Goal: Task Accomplishment & Management: Manage account settings

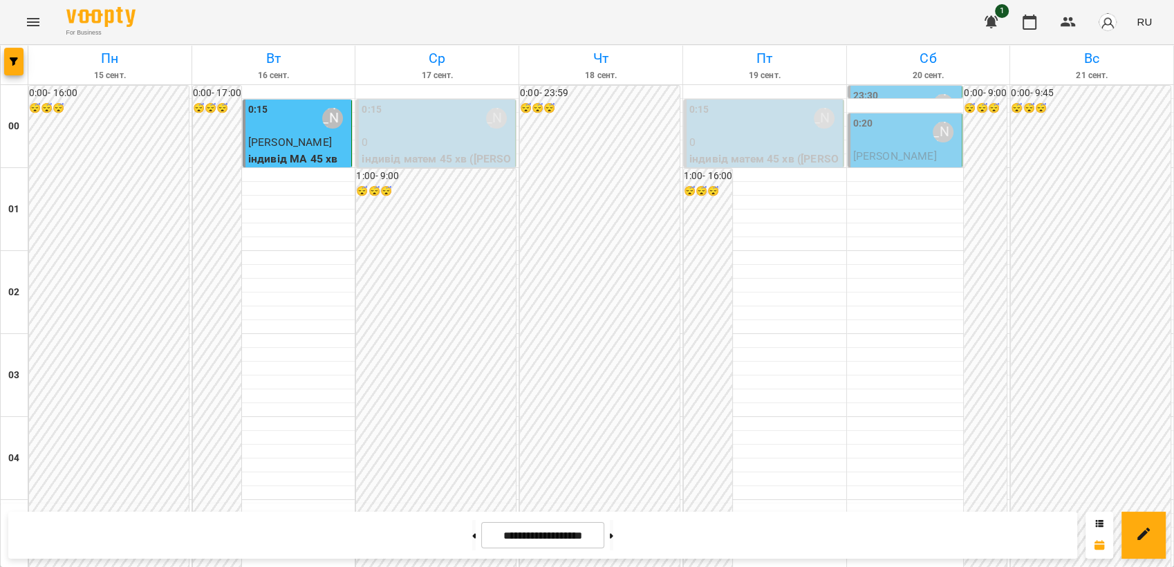
scroll to position [768, 0]
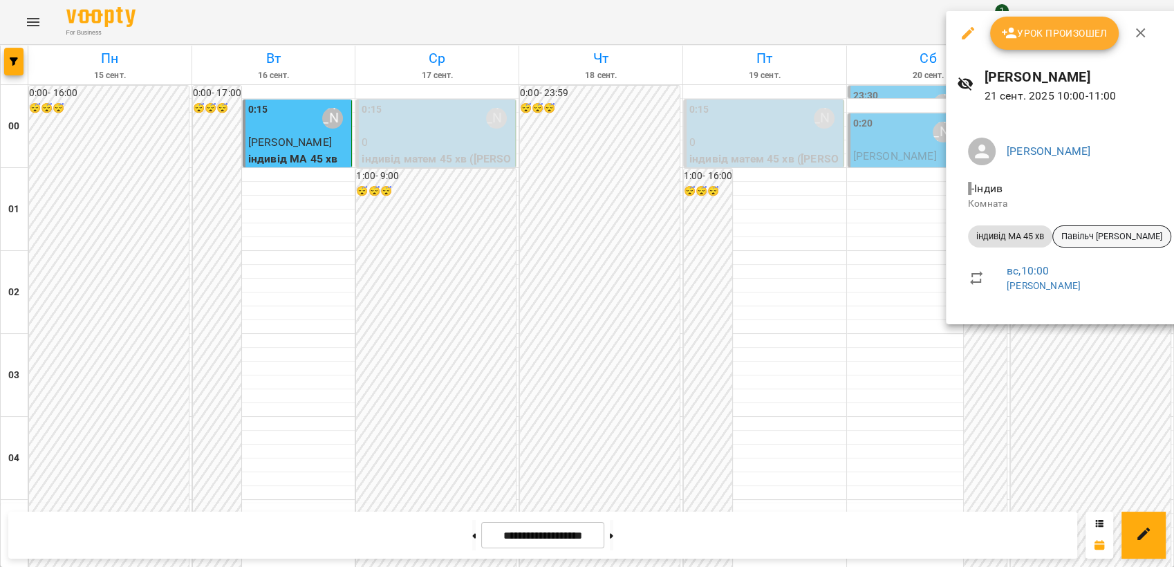
click at [1086, 235] on span "Павільч [PERSON_NAME]" at bounding box center [1112, 236] width 118 height 12
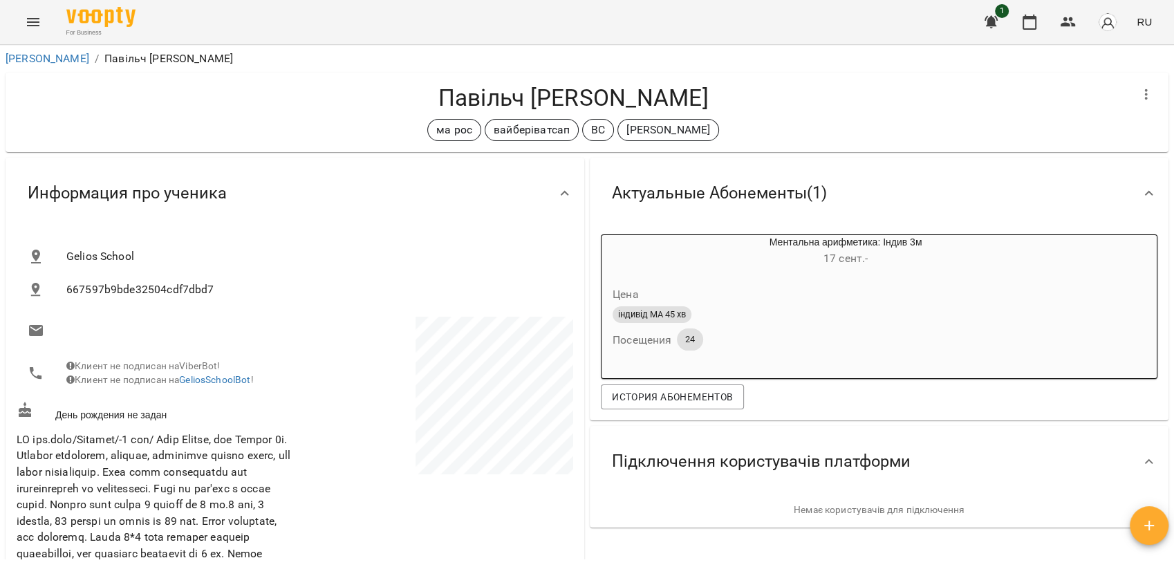
click at [33, 22] on icon "Menu" at bounding box center [33, 22] width 12 height 8
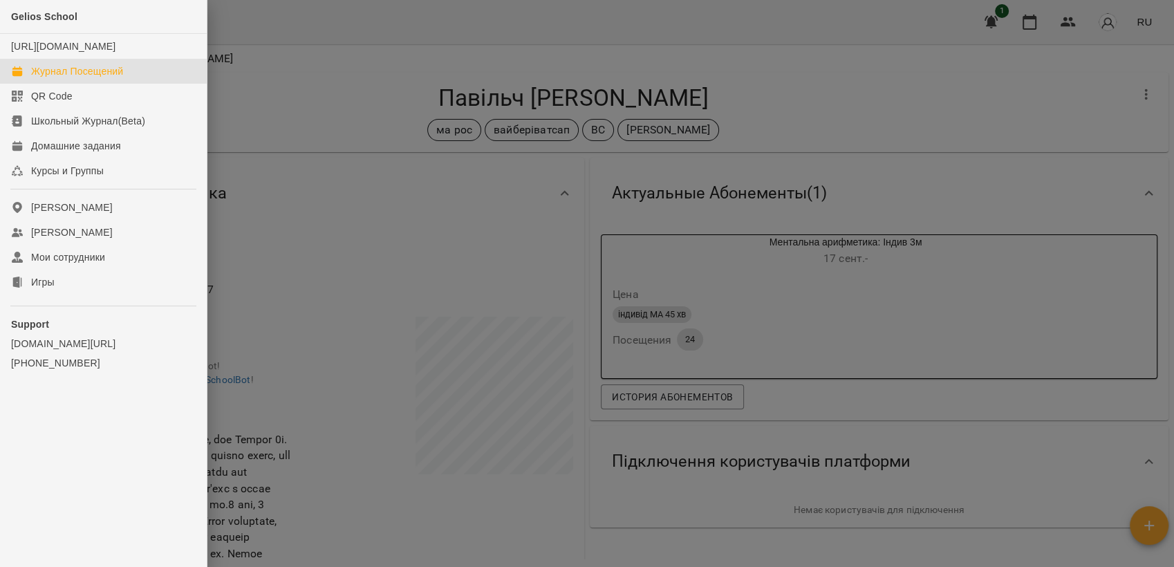
click at [73, 78] on div "Журнал Посещений" at bounding box center [77, 71] width 92 height 14
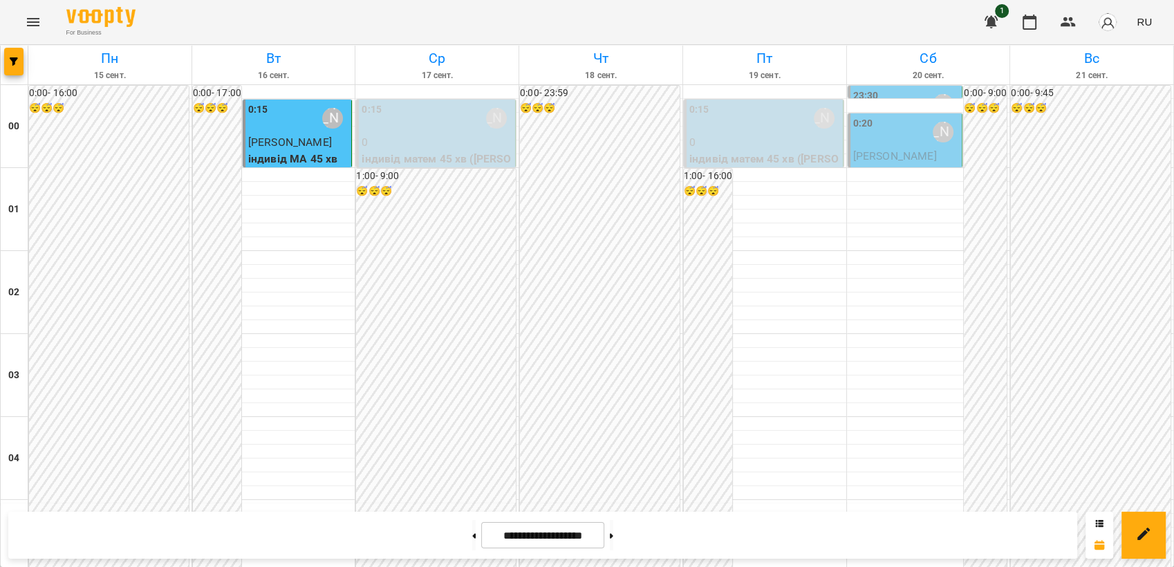
scroll to position [1341, 0]
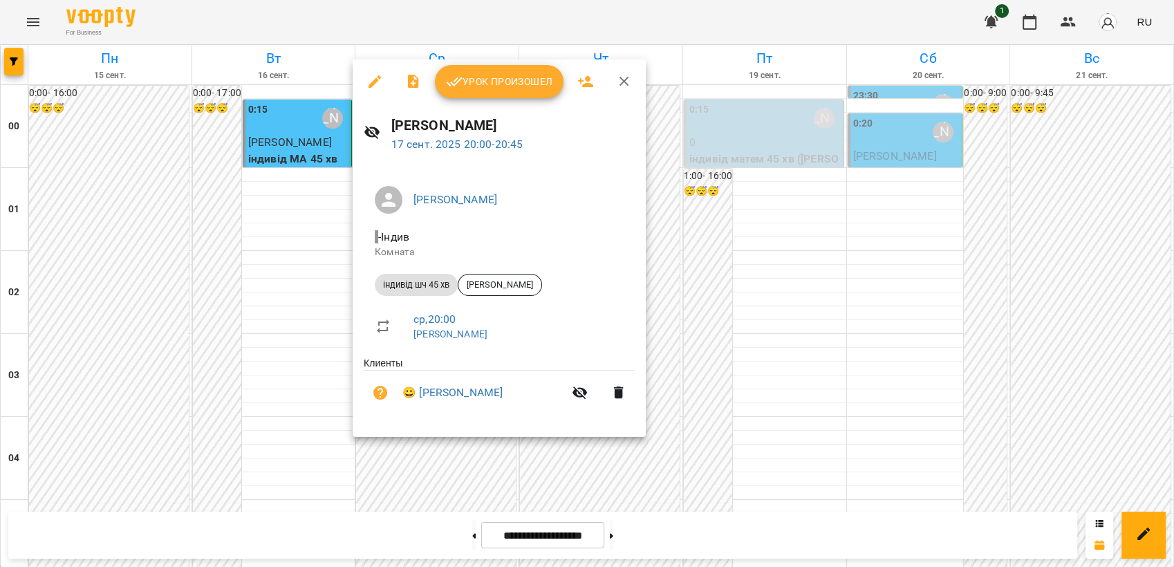
click at [373, 85] on icon "button" at bounding box center [375, 81] width 12 height 12
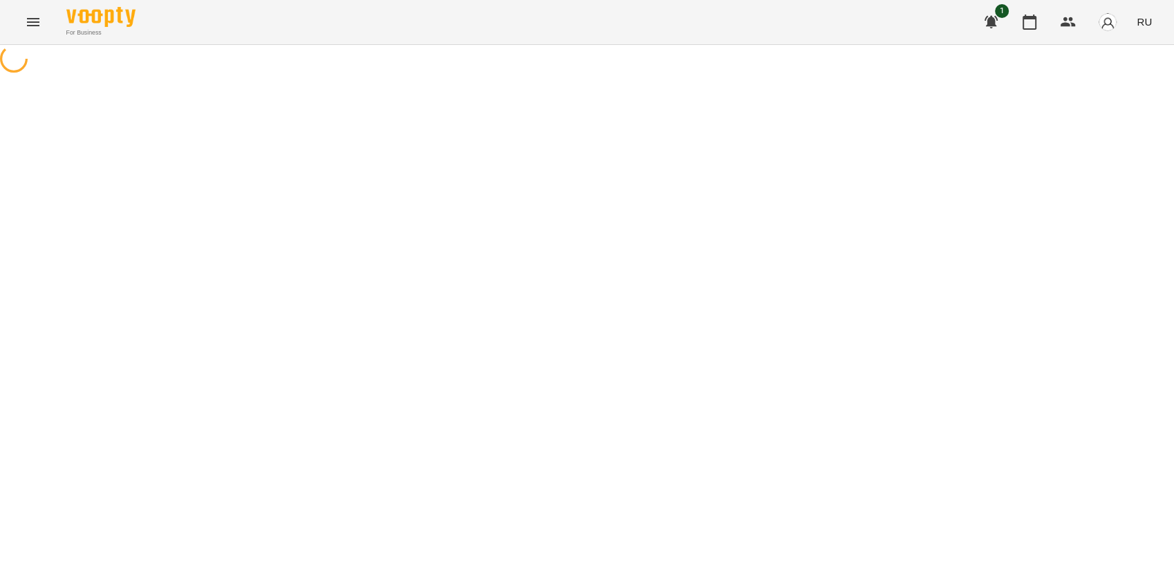
select select "**********"
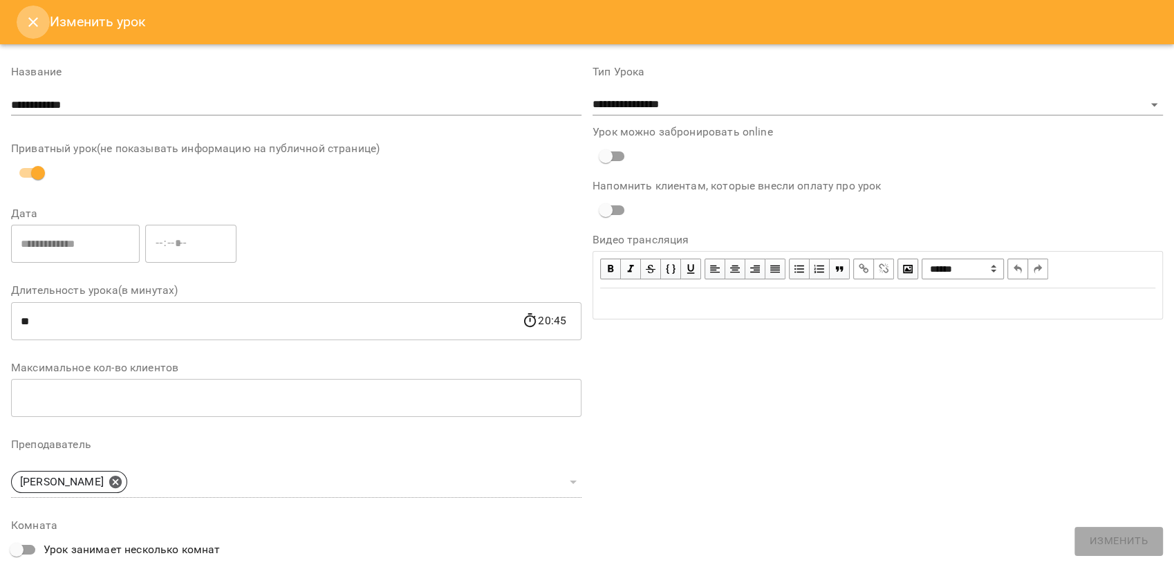
drag, startPoint x: 37, startPoint y: 21, endPoint x: 191, endPoint y: 46, distance: 156.2
click at [40, 21] on icon "Close" at bounding box center [33, 22] width 17 height 17
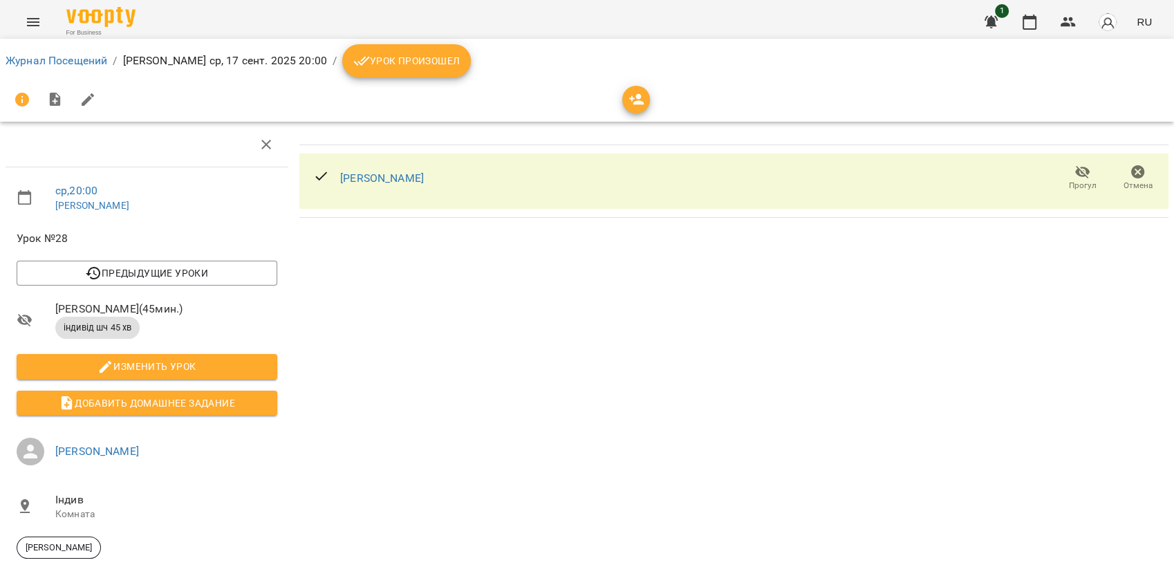
click at [1131, 174] on icon "button" at bounding box center [1138, 172] width 14 height 14
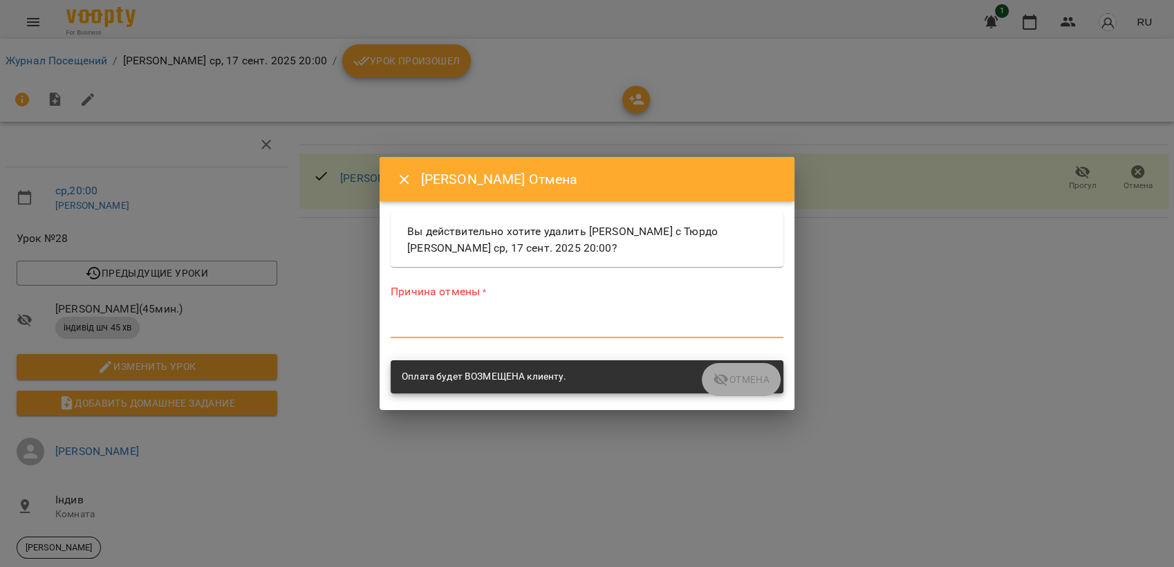
click at [492, 320] on textarea at bounding box center [587, 326] width 393 height 13
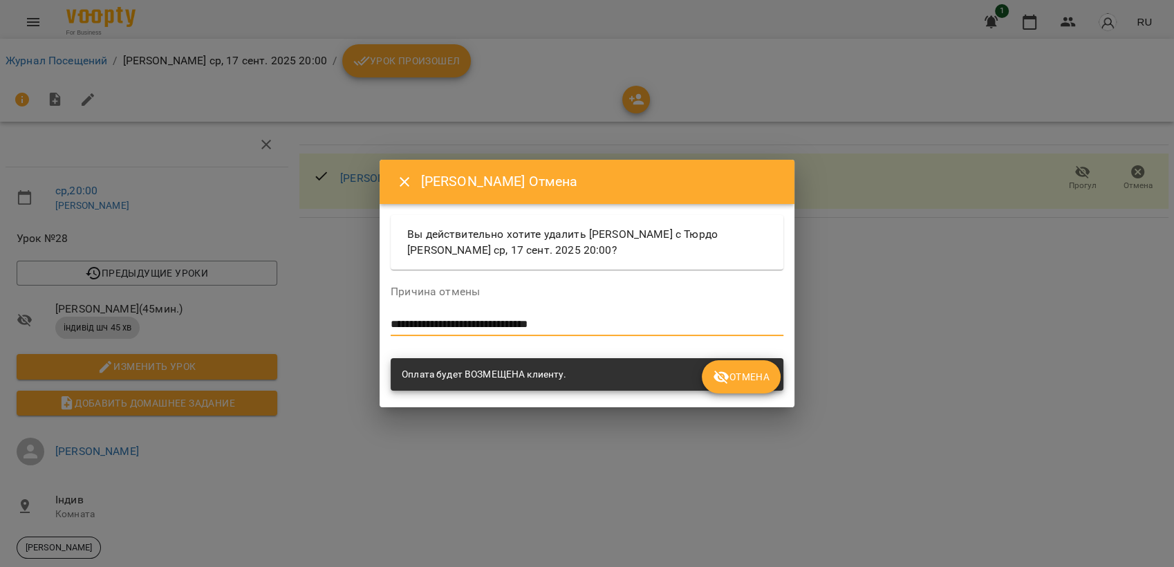
type textarea "**********"
click at [768, 378] on span "Отмена" at bounding box center [741, 377] width 57 height 17
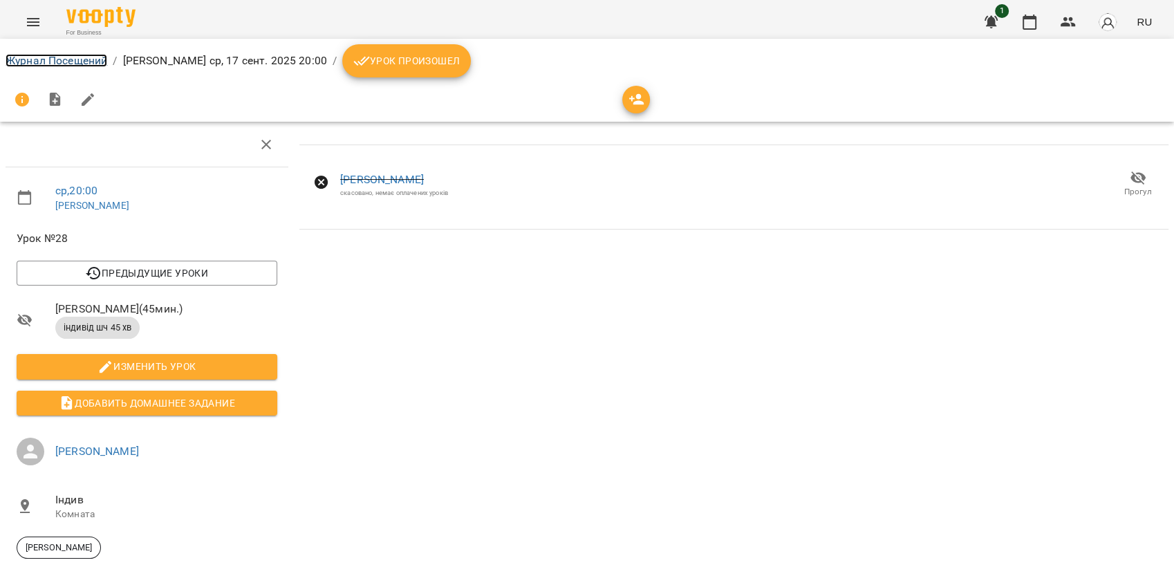
click at [55, 55] on link "Журнал Посещений" at bounding box center [57, 60] width 102 height 13
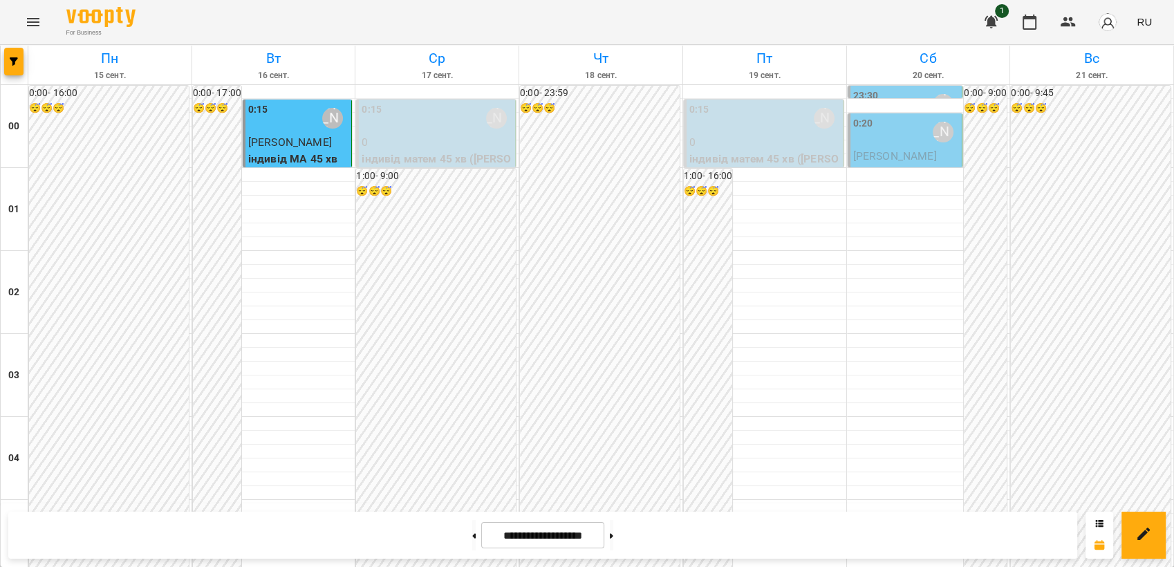
scroll to position [691, 0]
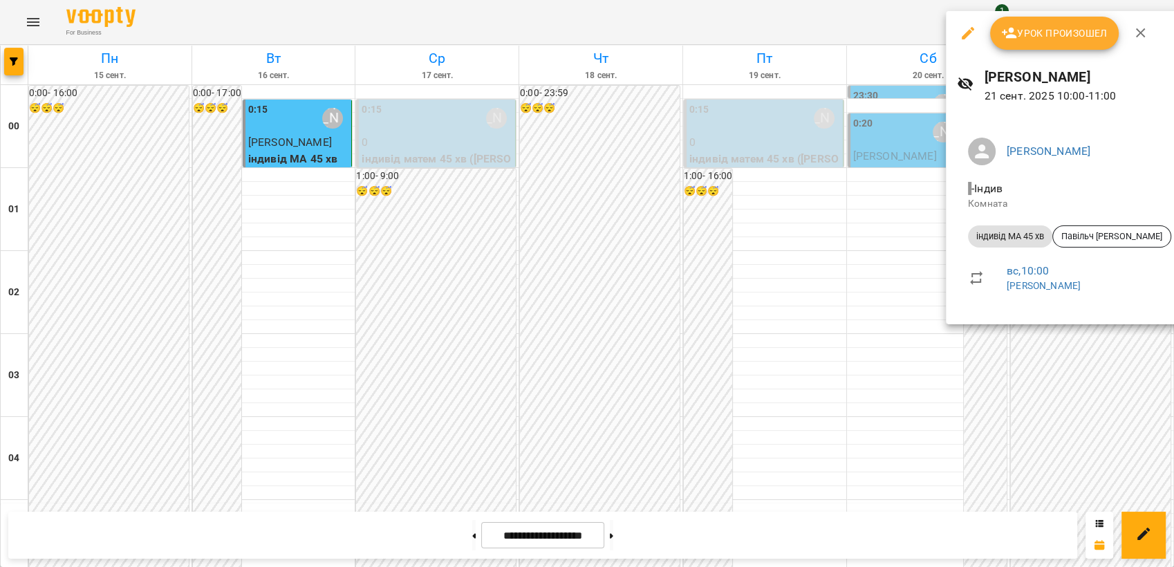
click at [626, 268] on div at bounding box center [587, 283] width 1174 height 567
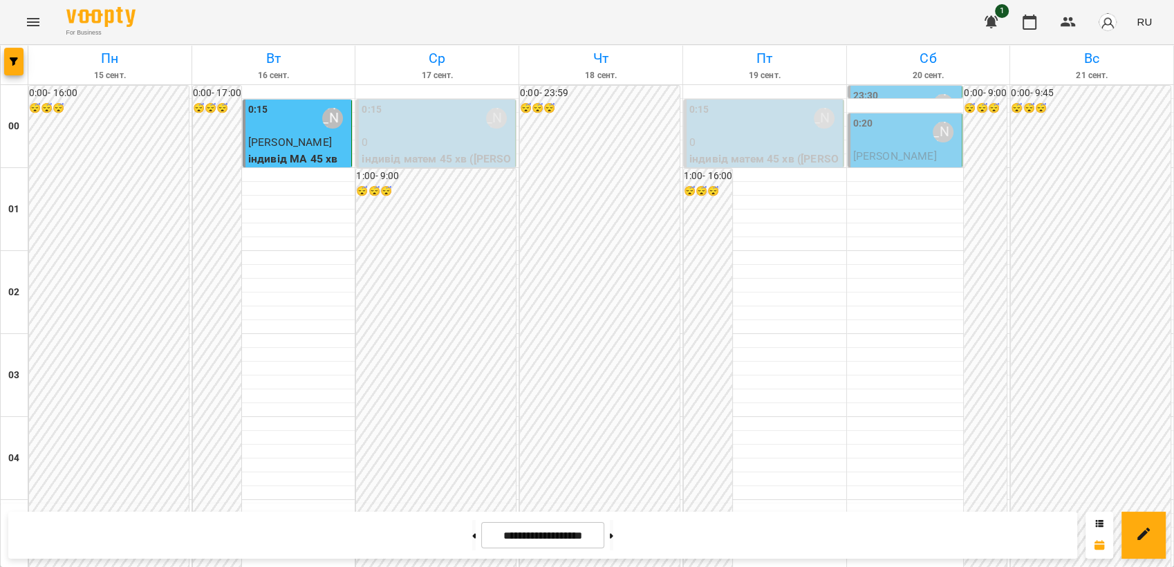
scroll to position [999, 0]
